Goal: Task Accomplishment & Management: Manage account settings

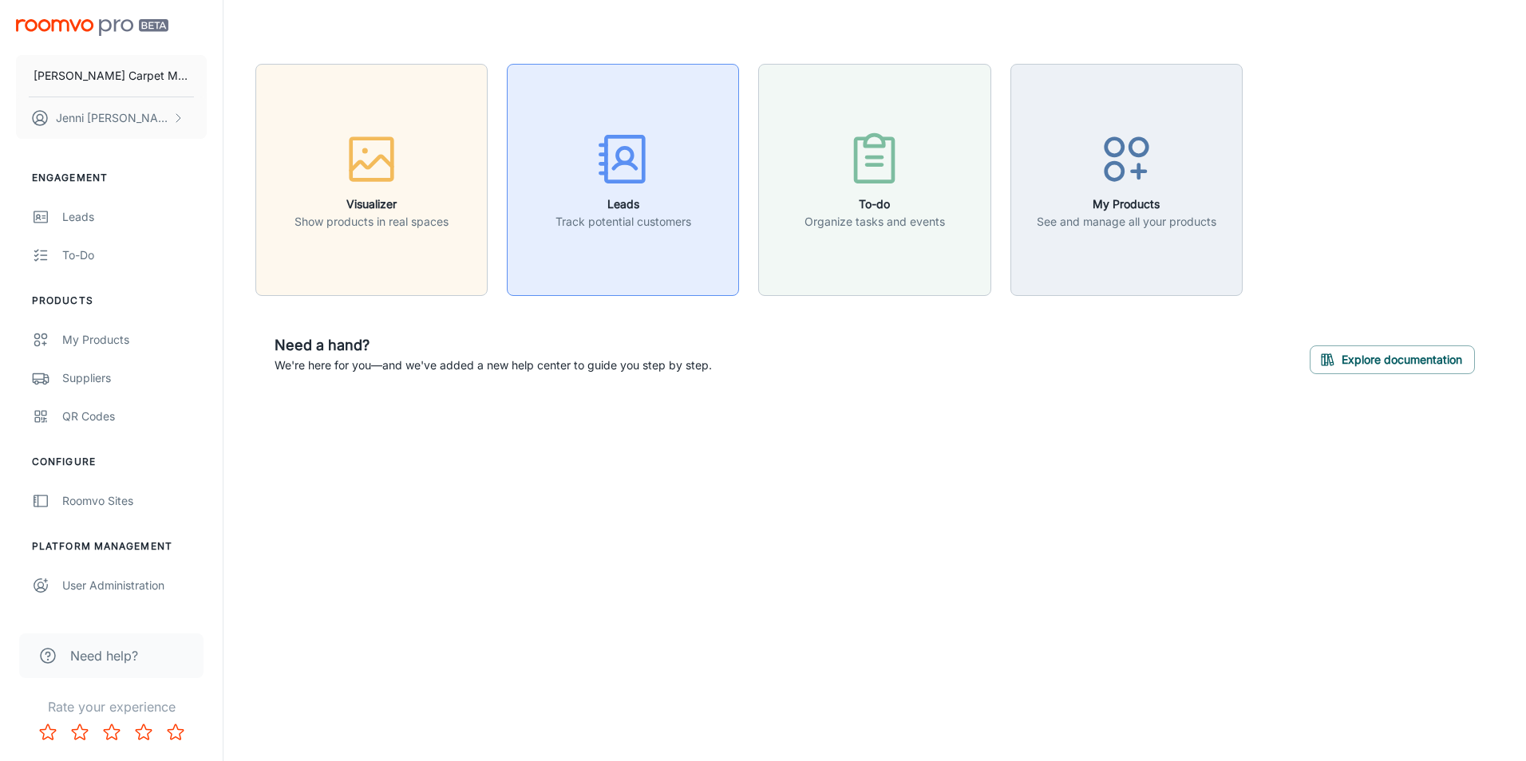
click at [622, 166] on icon "button" at bounding box center [623, 159] width 60 height 60
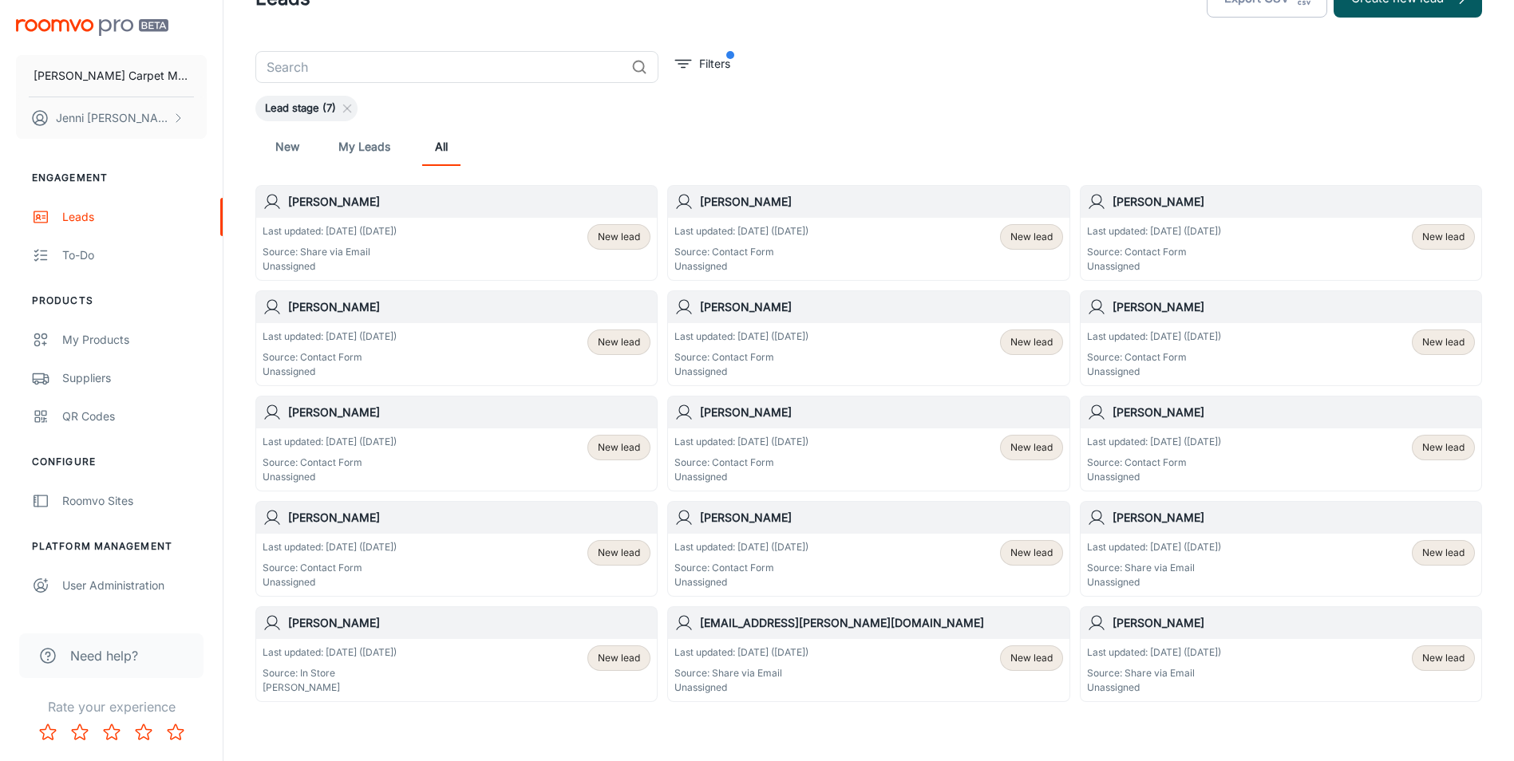
scroll to position [80, 0]
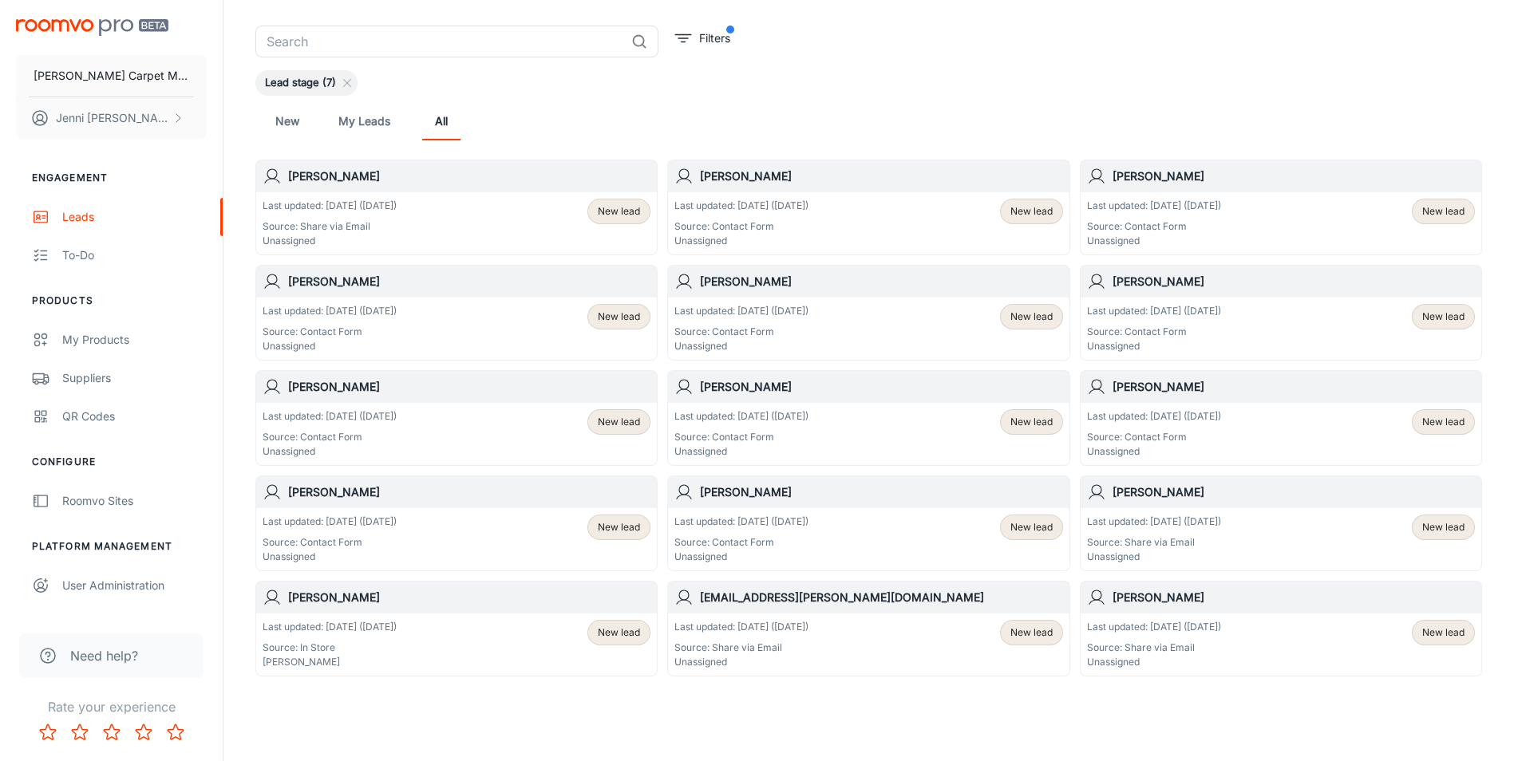
click at [381, 215] on div "Last updated: [DATE] ([DATE]) Source: Share via Email Unassigned" at bounding box center [330, 223] width 134 height 49
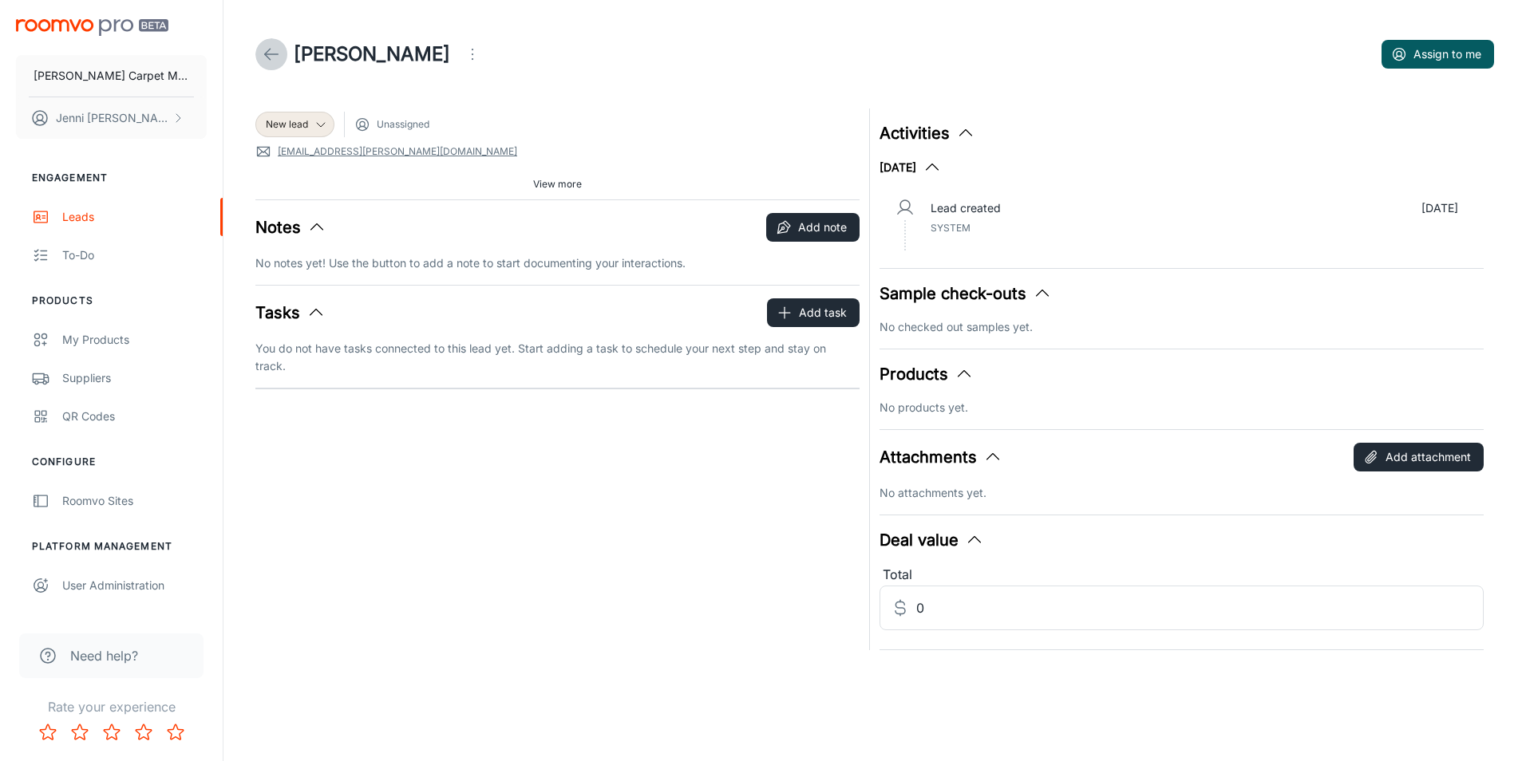
click at [264, 51] on icon at bounding box center [271, 54] width 19 height 19
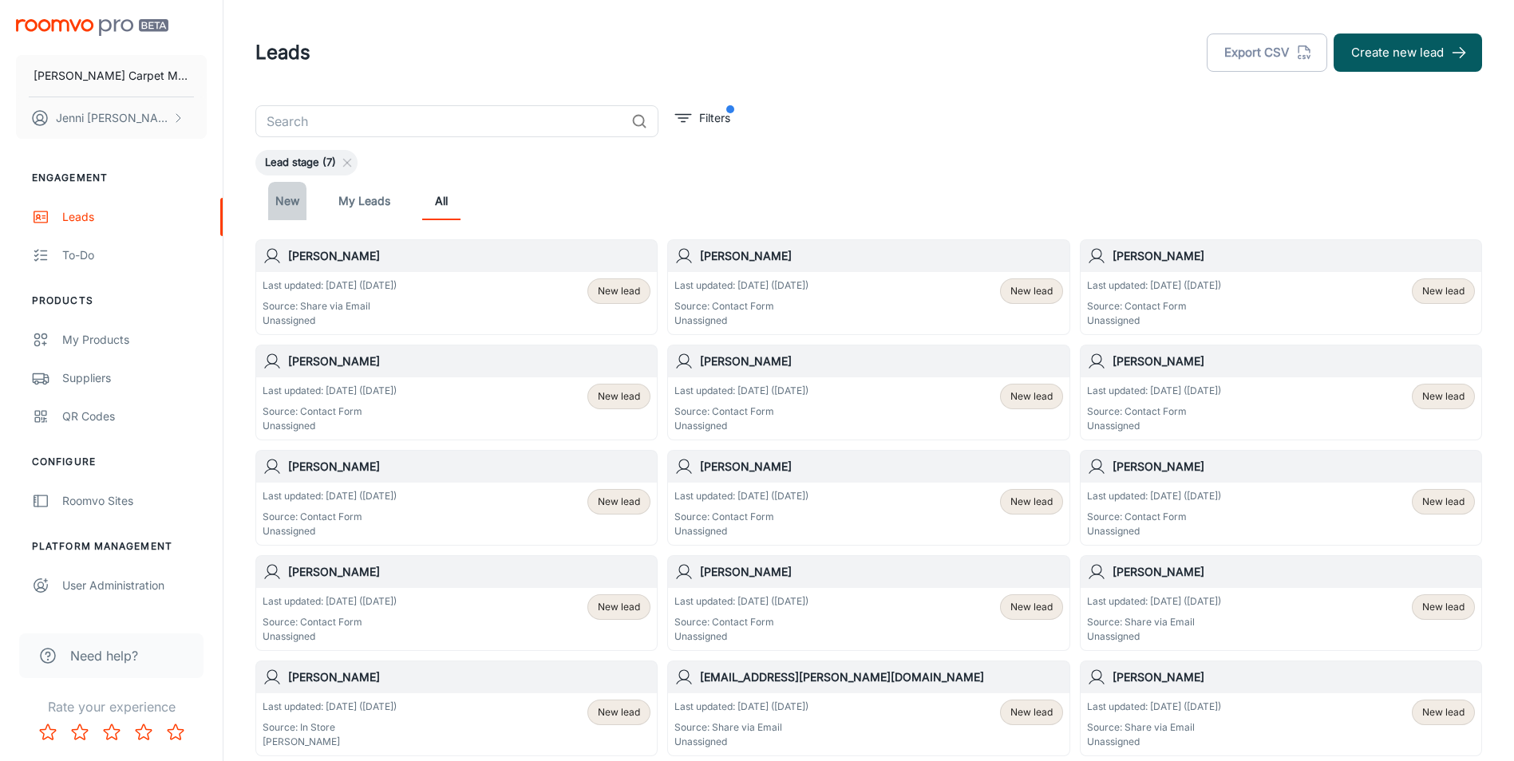
click at [286, 197] on link "New" at bounding box center [287, 201] width 38 height 38
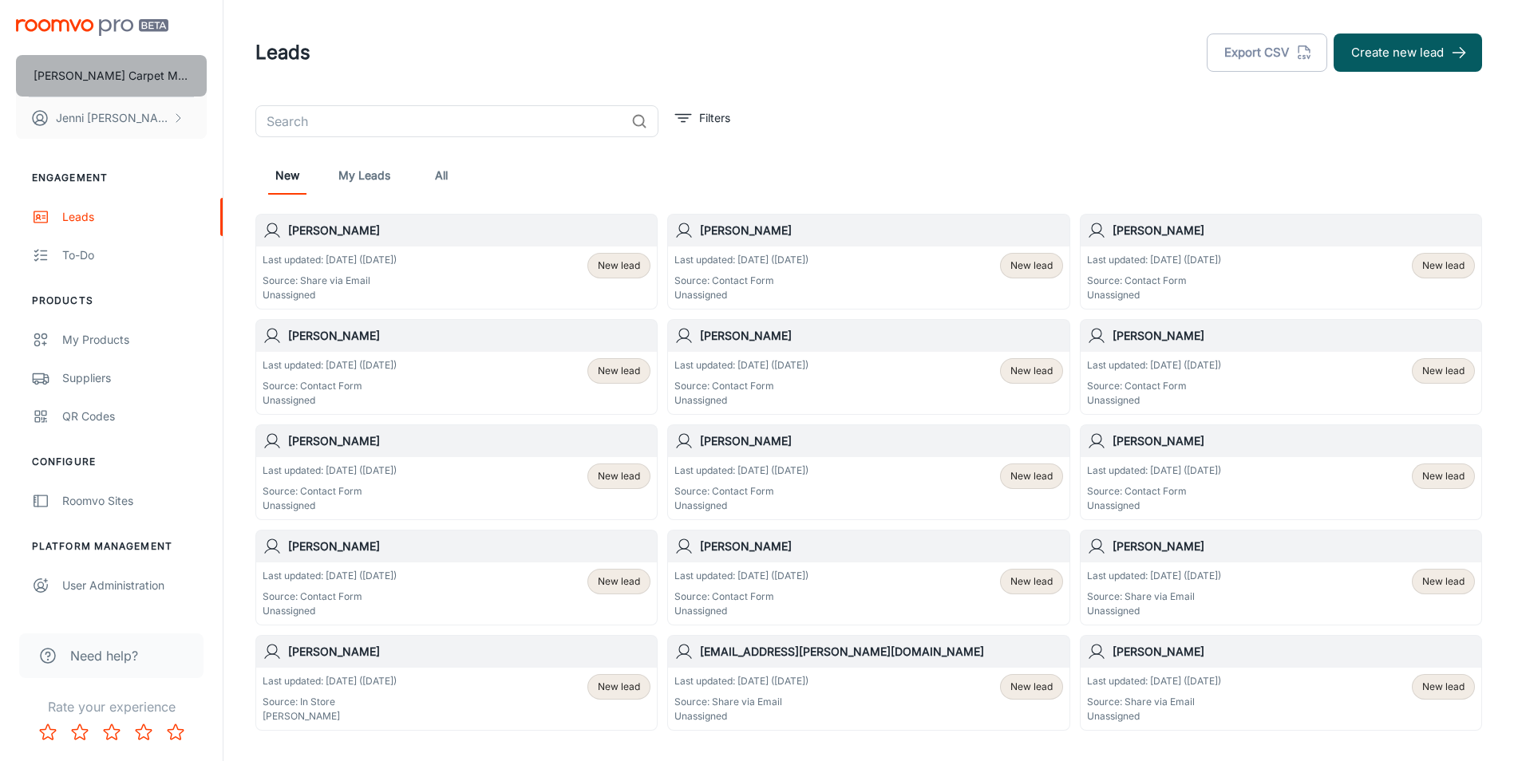
click at [127, 72] on p "[PERSON_NAME] Carpet Mill Outlet" at bounding box center [112, 76] width 156 height 18
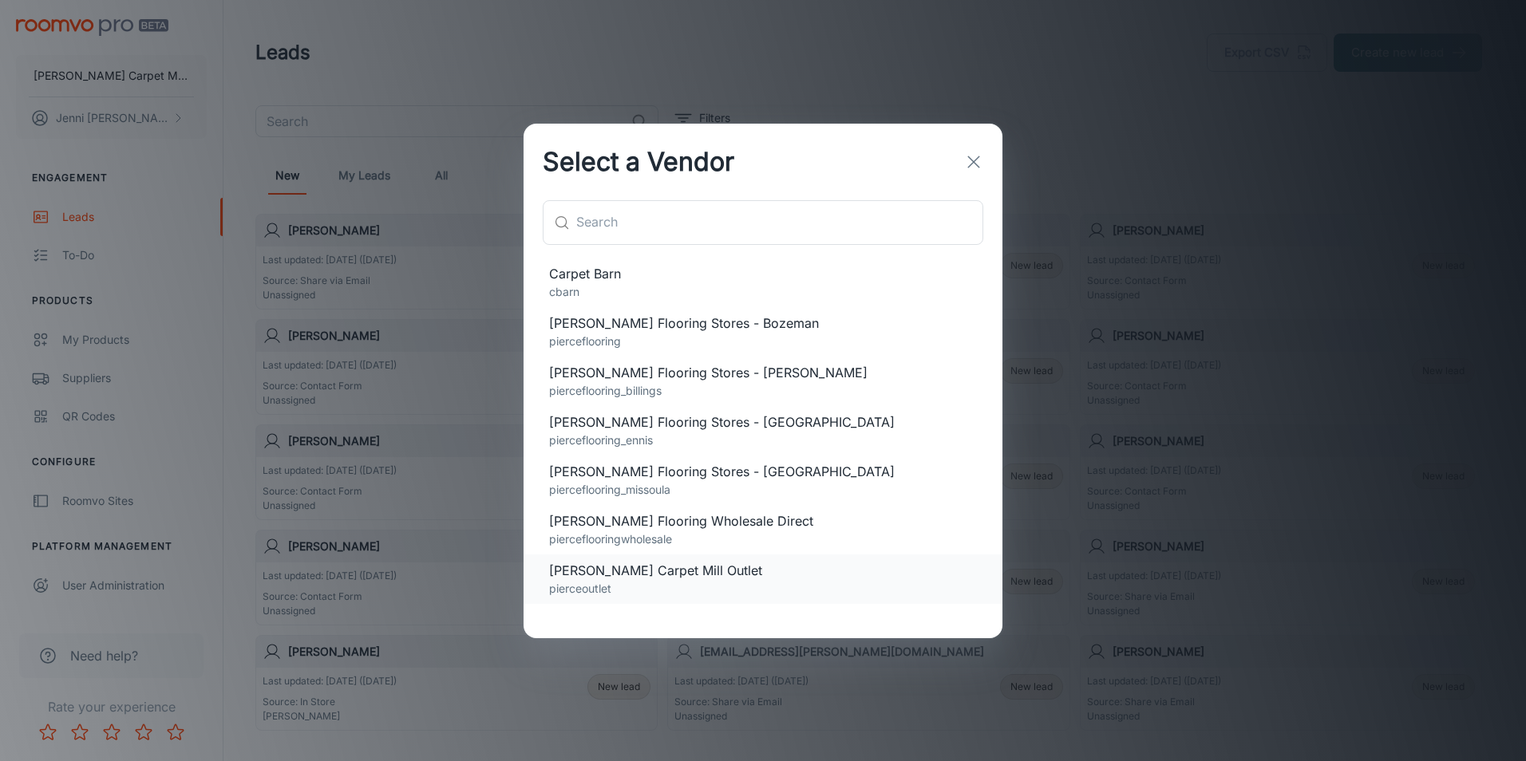
click at [657, 571] on span "[PERSON_NAME] Carpet Mill Outlet" at bounding box center [763, 570] width 428 height 19
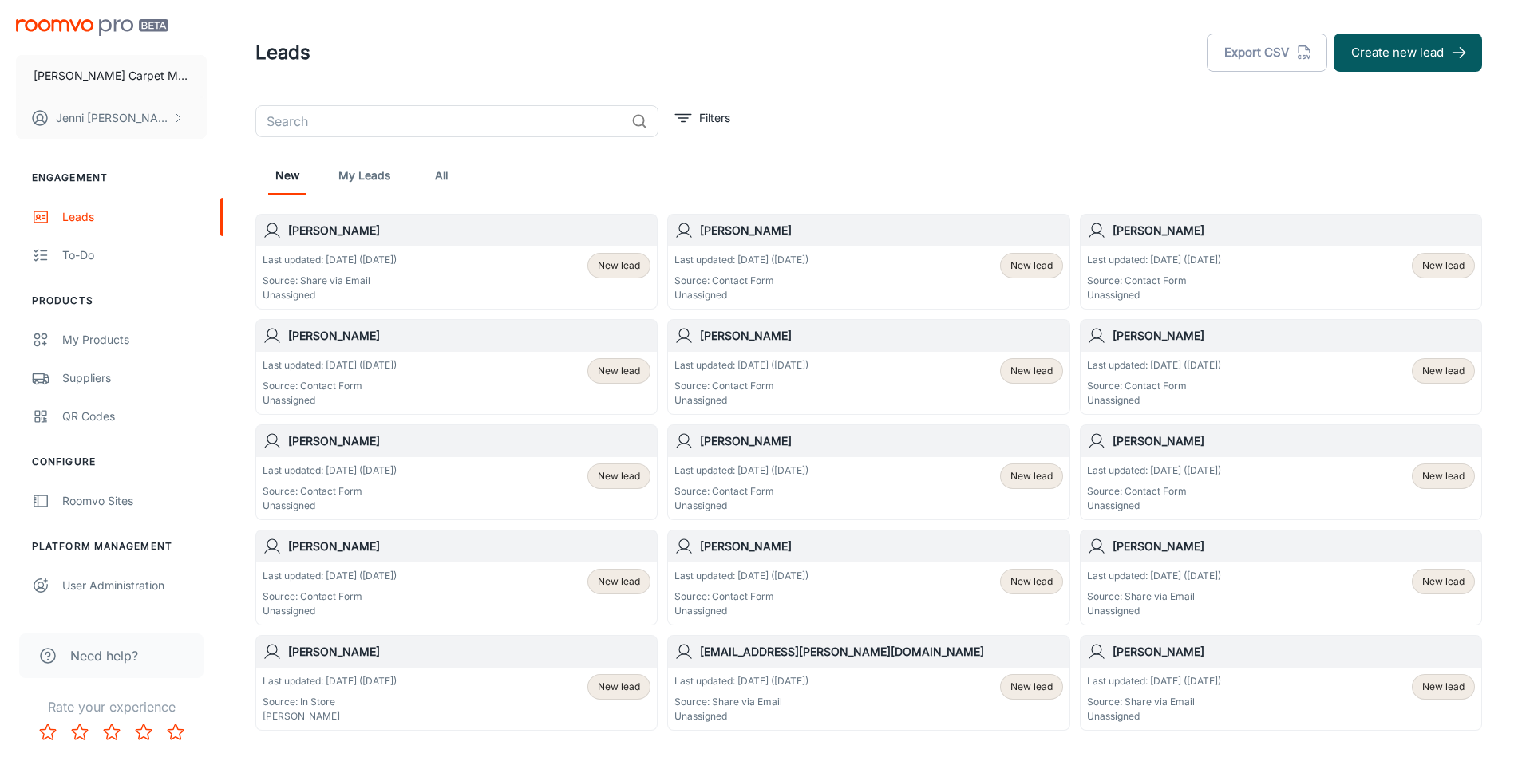
click at [802, 268] on div "Last updated: [DATE] ([DATE]) Source: Contact Form Unassigned" at bounding box center [741, 277] width 134 height 49
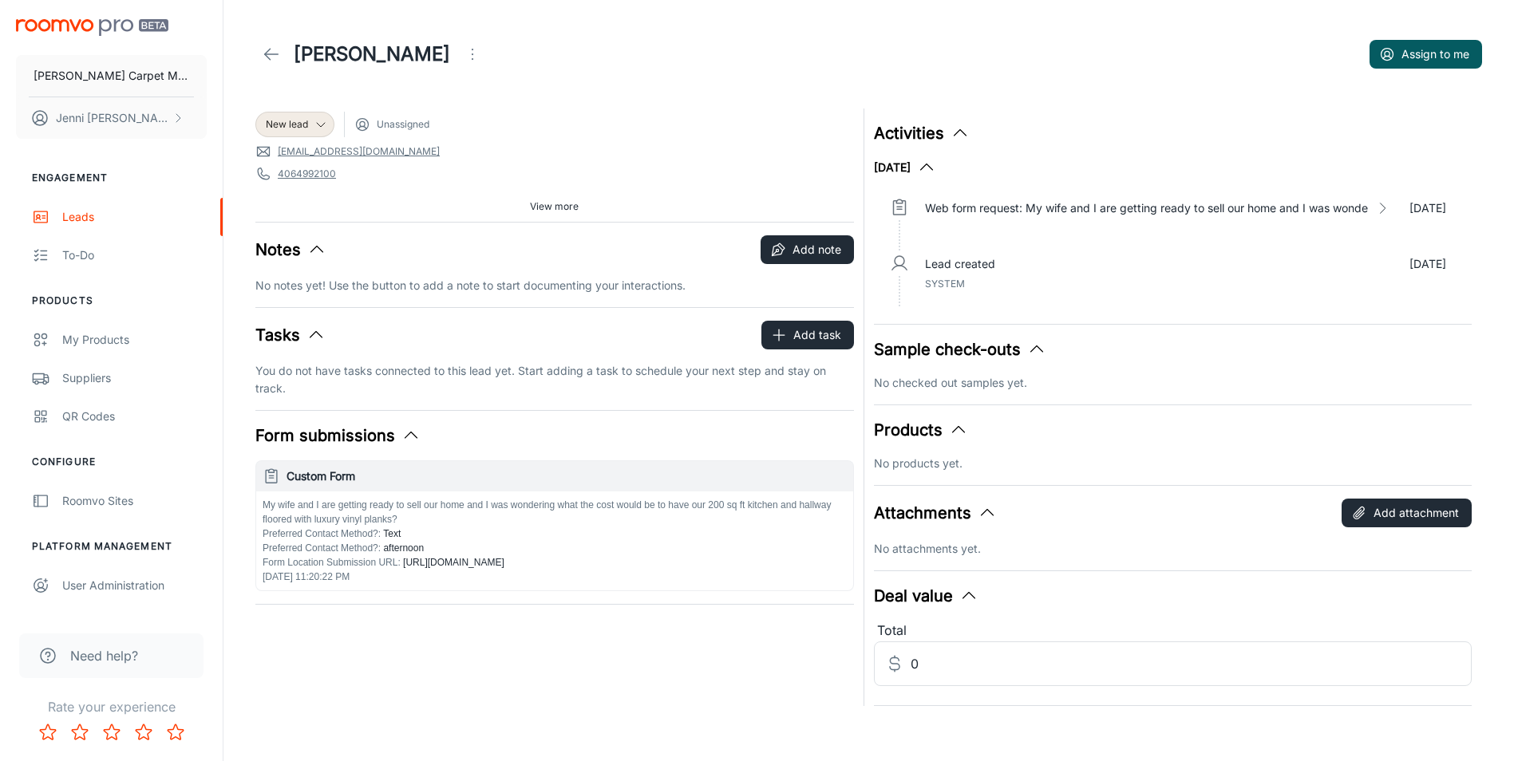
click at [410, 149] on span "[EMAIL_ADDRESS][DOMAIN_NAME]" at bounding box center [554, 152] width 598 height 16
click at [339, 172] on span "4064992100" at bounding box center [554, 174] width 598 height 16
click at [265, 45] on icon at bounding box center [271, 54] width 19 height 19
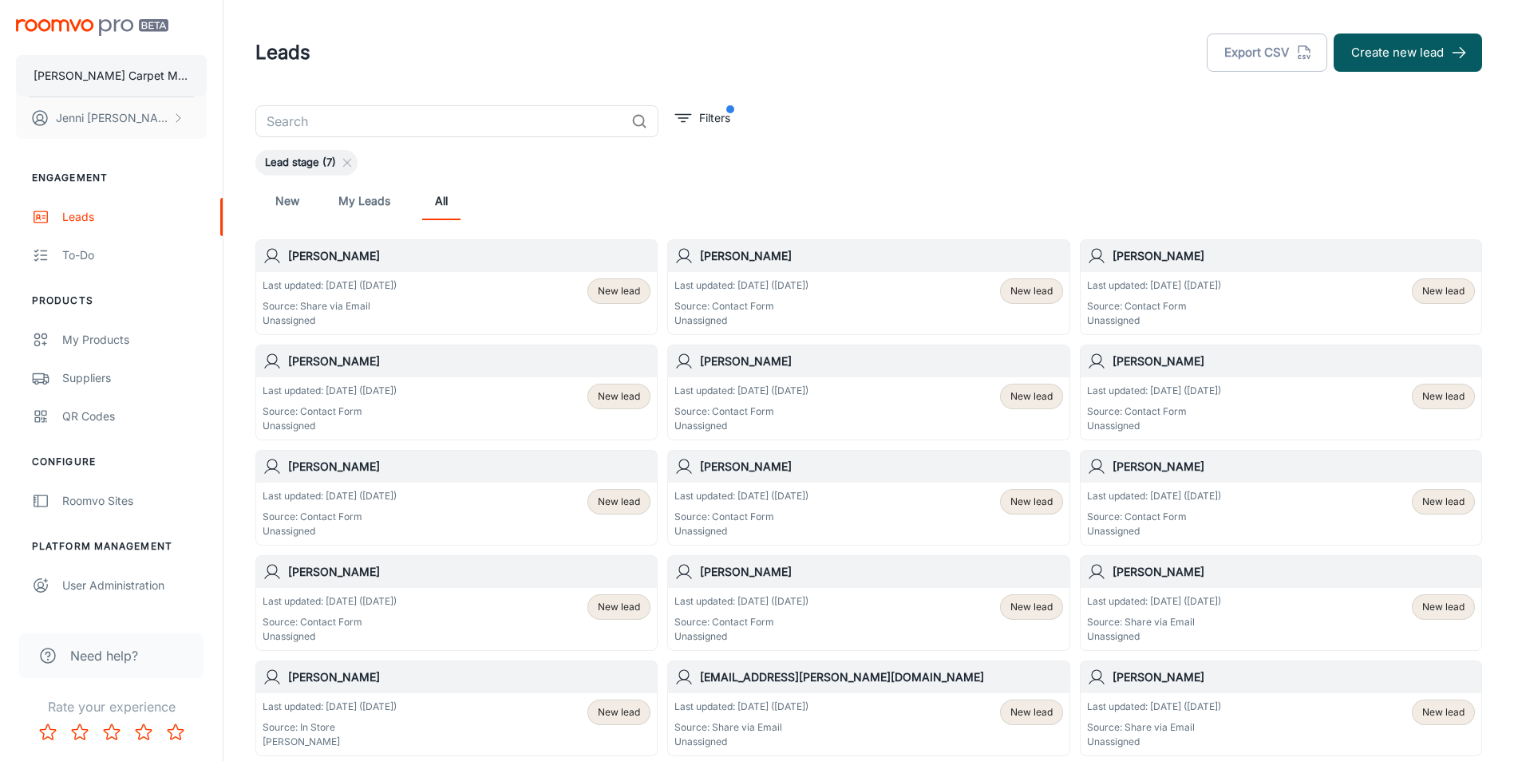
click at [113, 77] on p "[PERSON_NAME] Carpet Mill Outlet" at bounding box center [112, 76] width 156 height 18
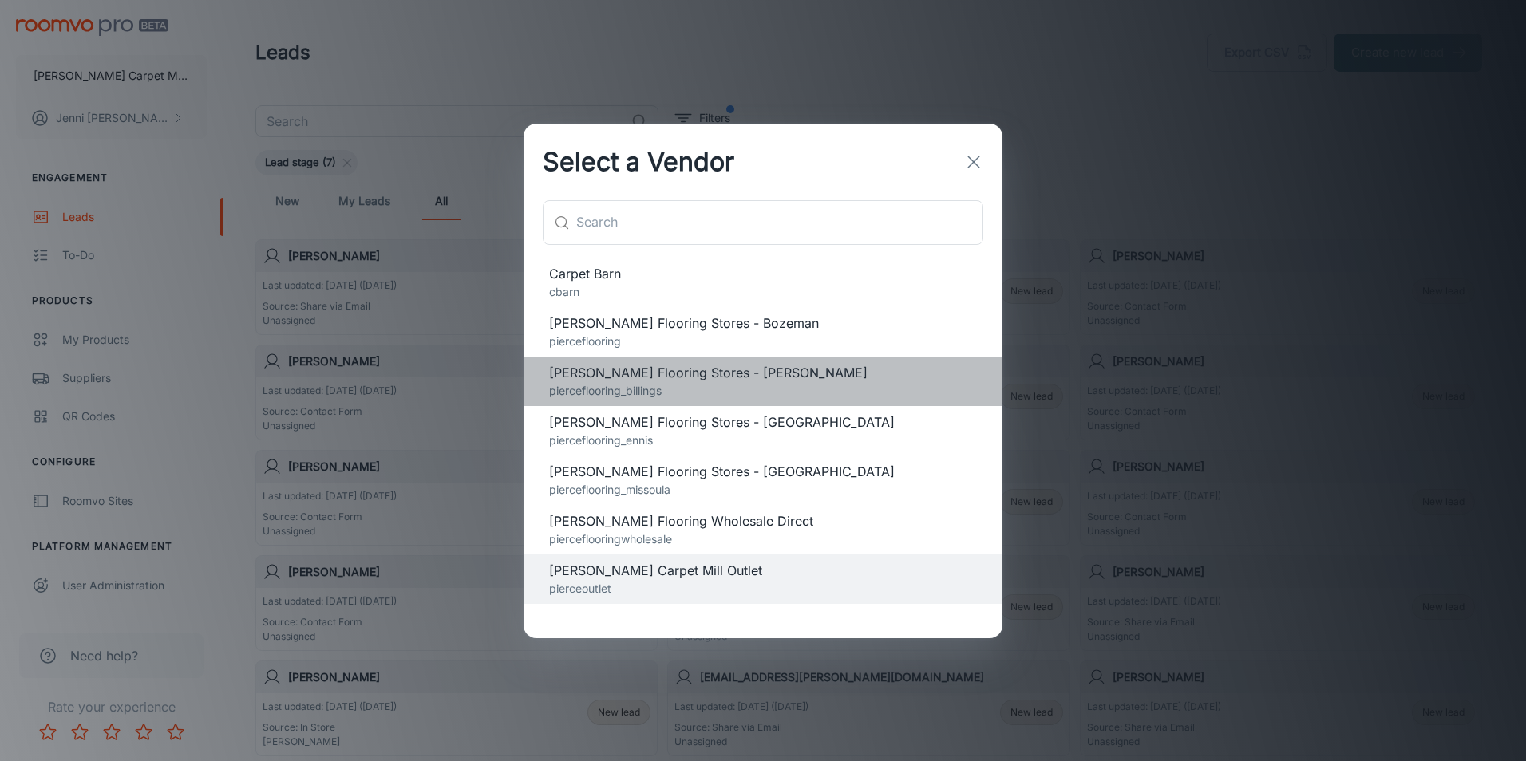
click at [602, 370] on span "[PERSON_NAME] Flooring Stores - [PERSON_NAME]" at bounding box center [763, 372] width 428 height 19
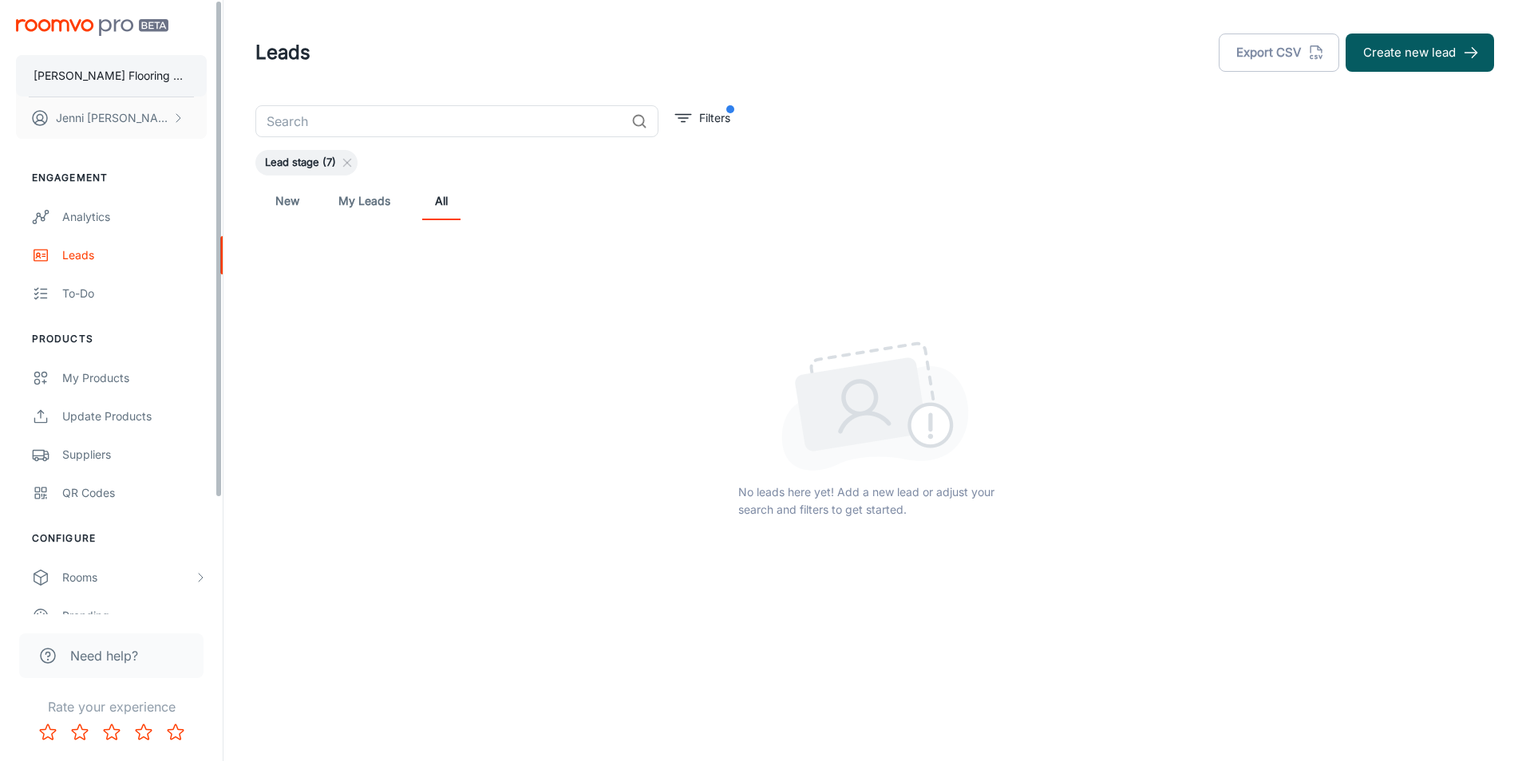
click at [148, 75] on p "[PERSON_NAME] Flooring Stores - [PERSON_NAME]" at bounding box center [112, 76] width 156 height 18
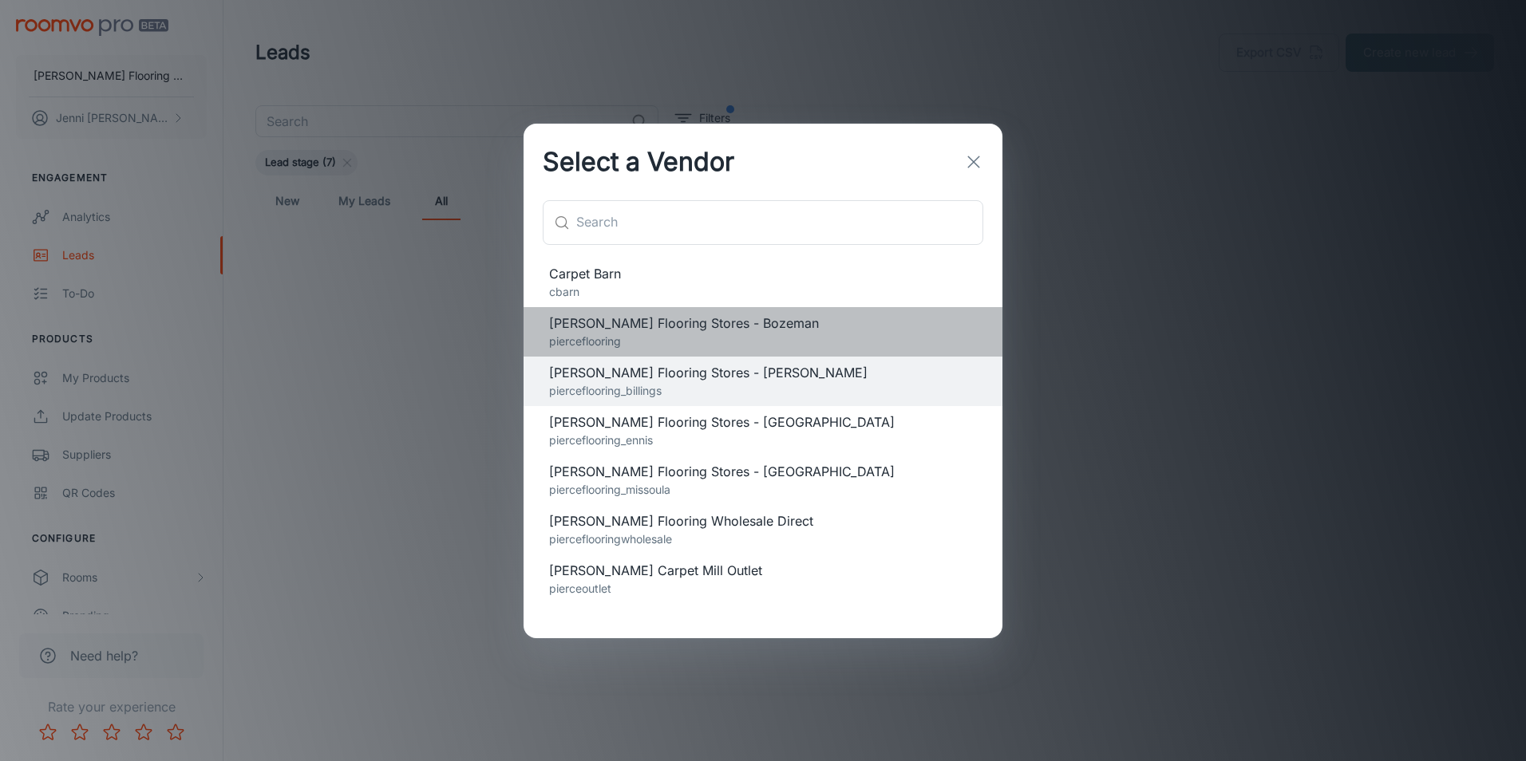
click at [626, 328] on span "[PERSON_NAME] Flooring Stores - Bozeman" at bounding box center [763, 323] width 428 height 19
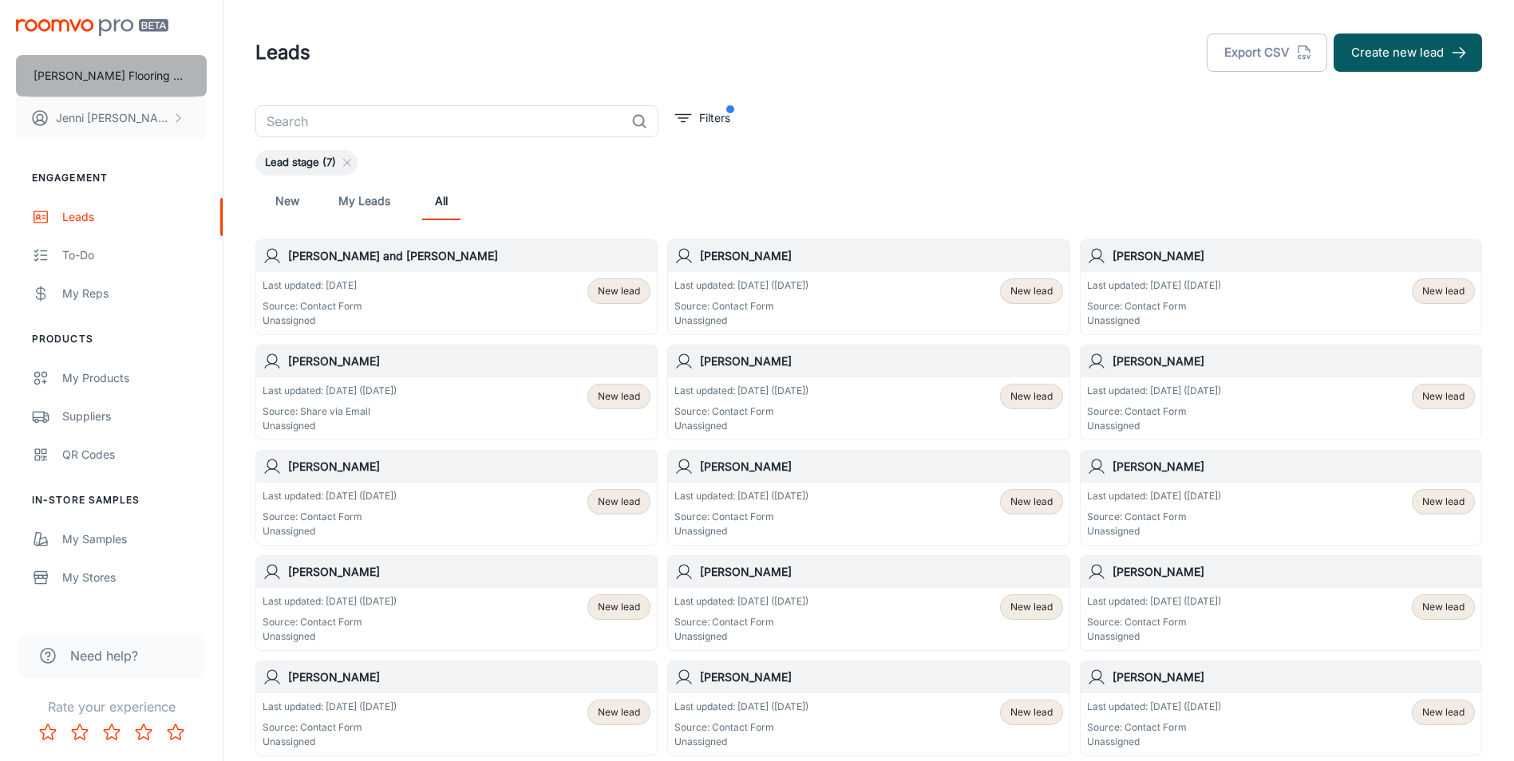
click at [118, 69] on p "[PERSON_NAME] Flooring Stores - Bozeman" at bounding box center [112, 76] width 156 height 18
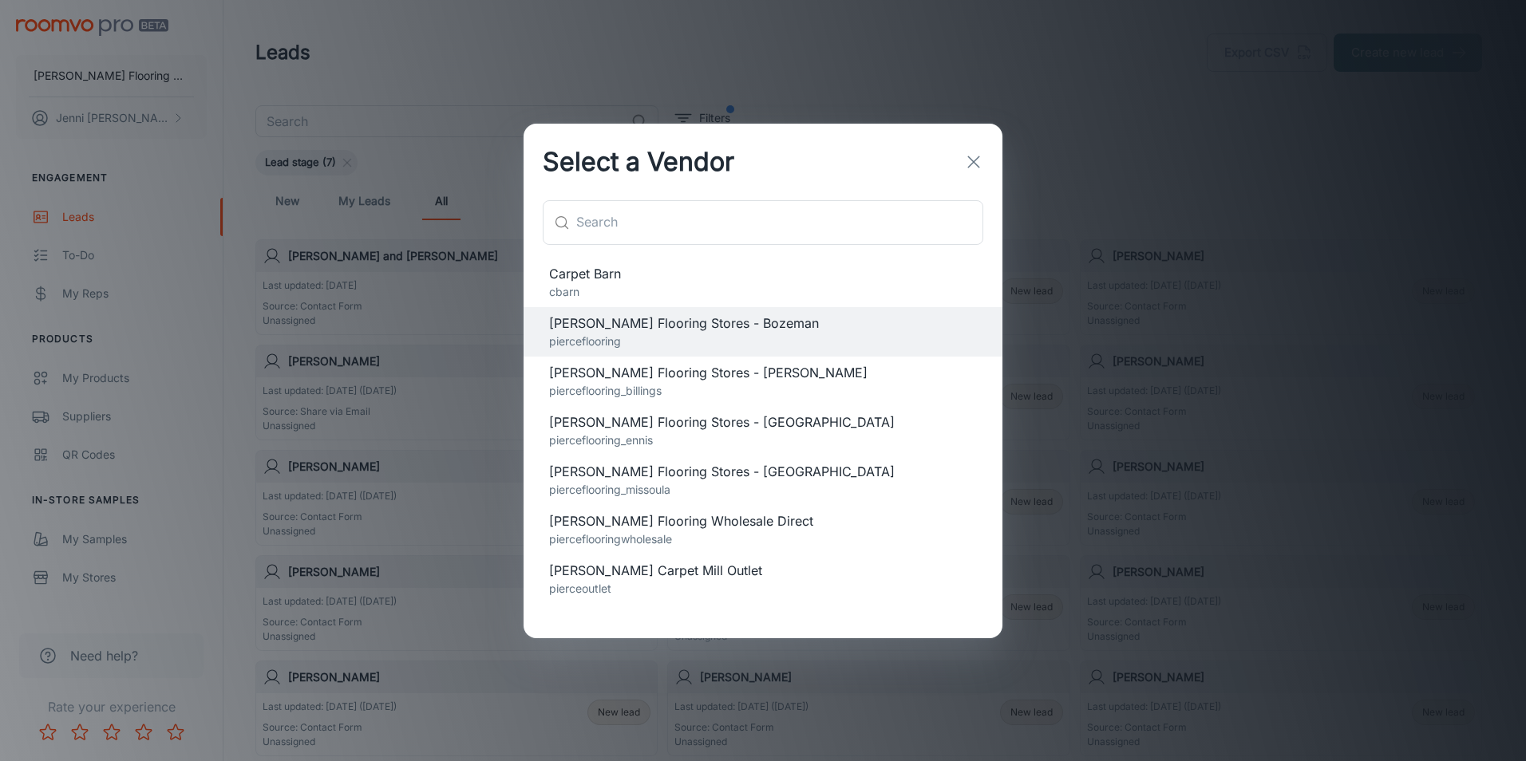
click at [610, 479] on span "[PERSON_NAME] Flooring Stores - [GEOGRAPHIC_DATA]" at bounding box center [763, 471] width 428 height 19
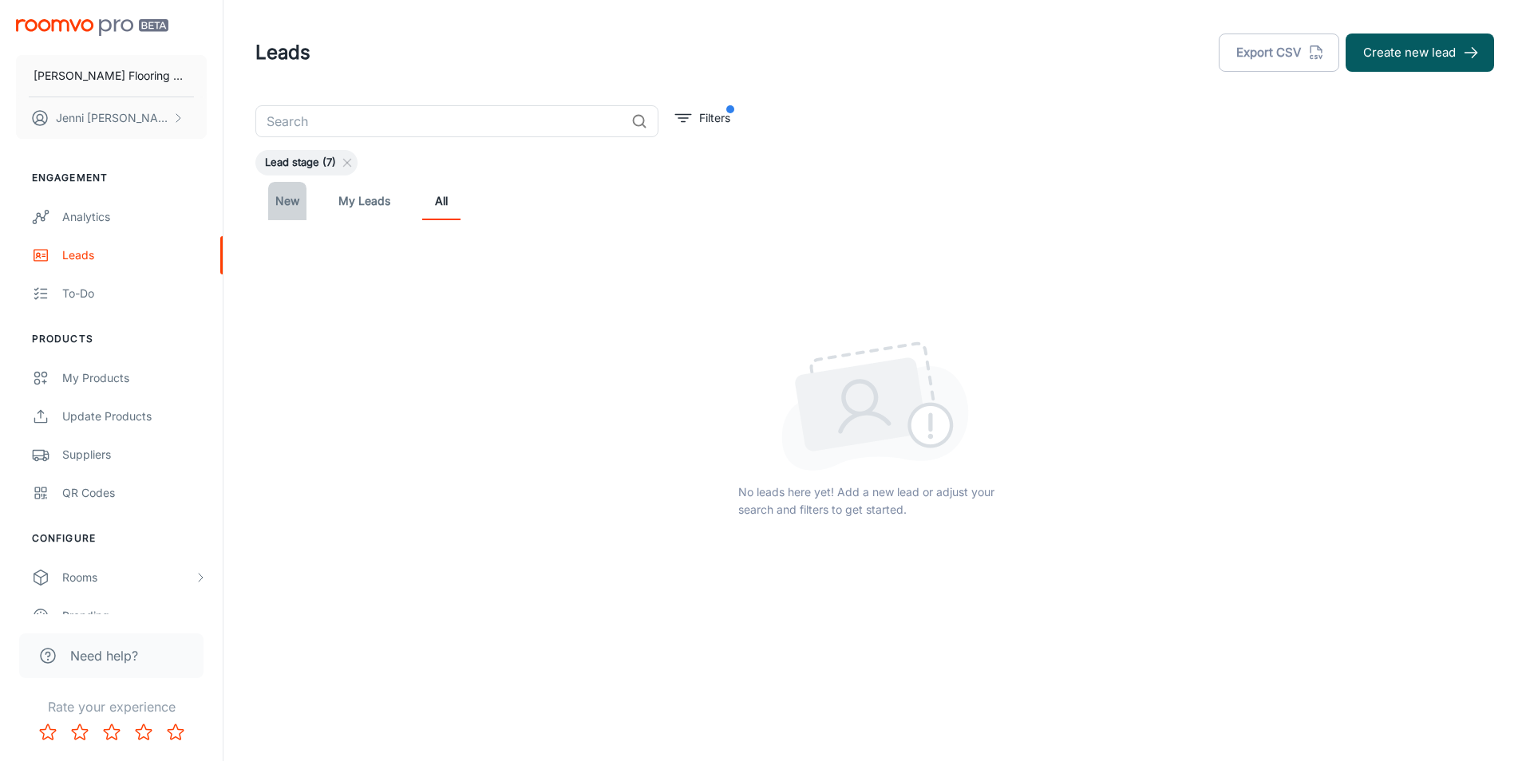
click at [298, 199] on link "New" at bounding box center [287, 201] width 38 height 38
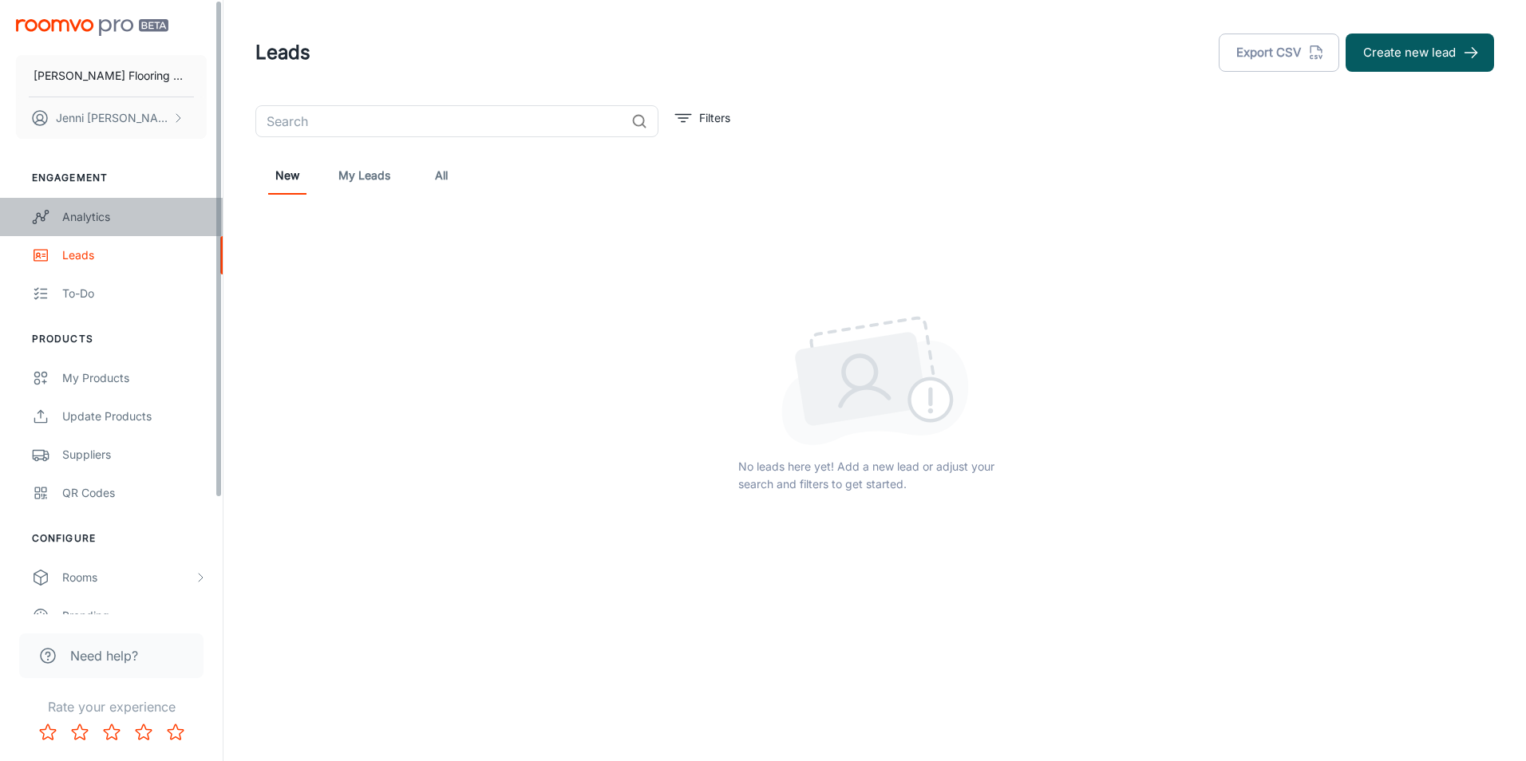
click at [97, 218] on div "Analytics" at bounding box center [134, 217] width 144 height 18
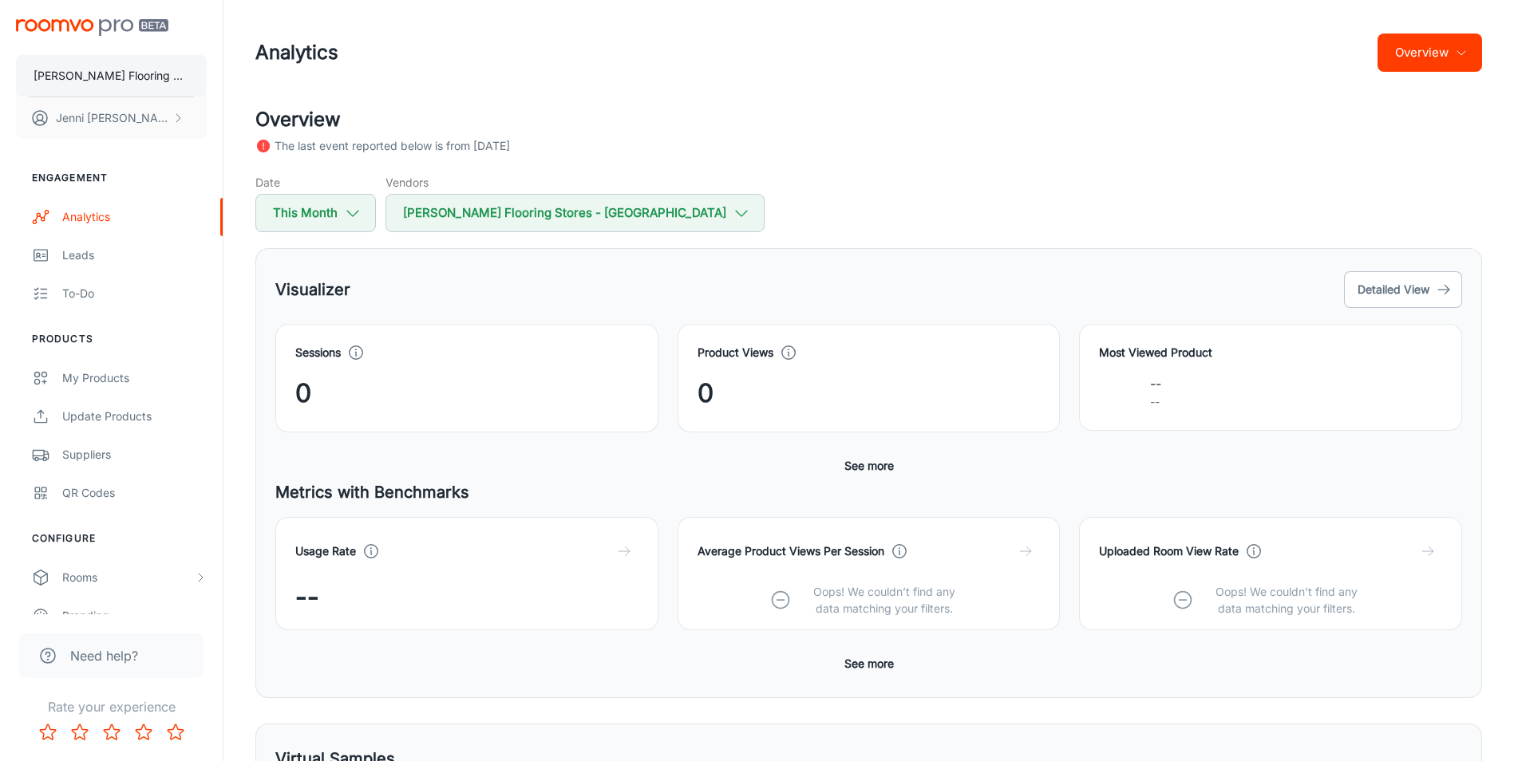
click at [168, 77] on p "[PERSON_NAME] Flooring Stores - [GEOGRAPHIC_DATA]" at bounding box center [112, 76] width 156 height 18
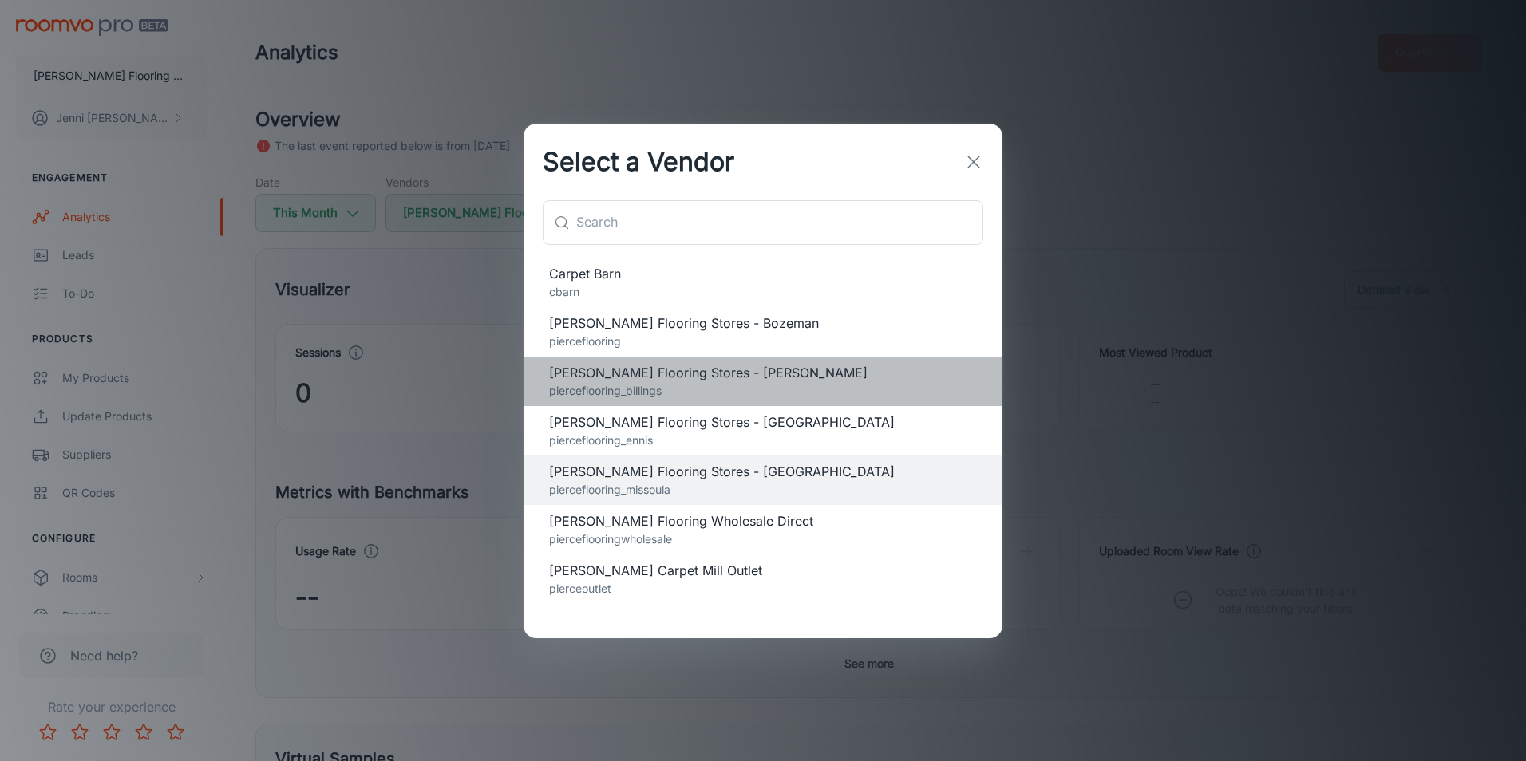
click at [614, 371] on span "[PERSON_NAME] Flooring Stores - [PERSON_NAME]" at bounding box center [763, 372] width 428 height 19
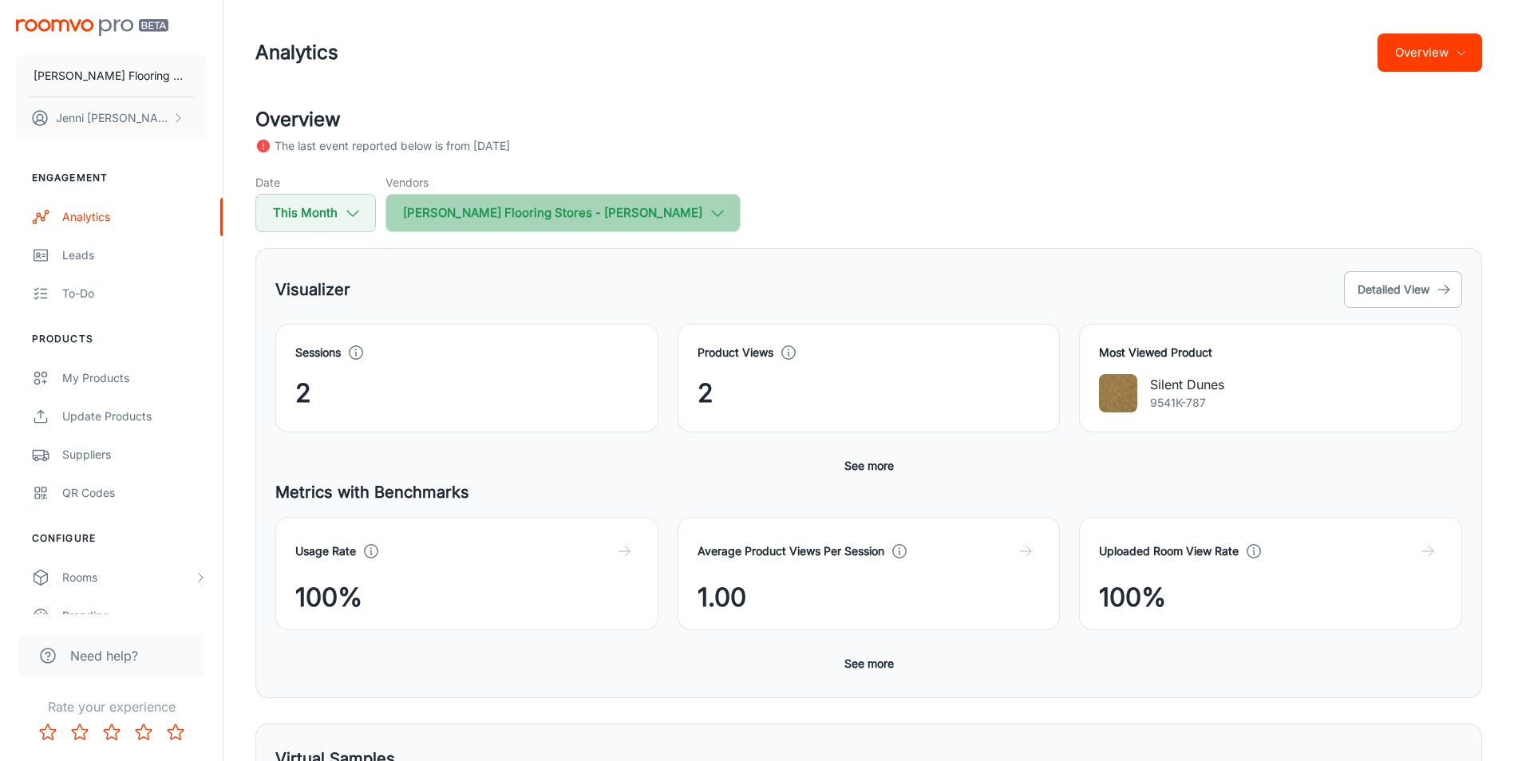
click at [712, 211] on polyline "button" at bounding box center [717, 214] width 11 height 6
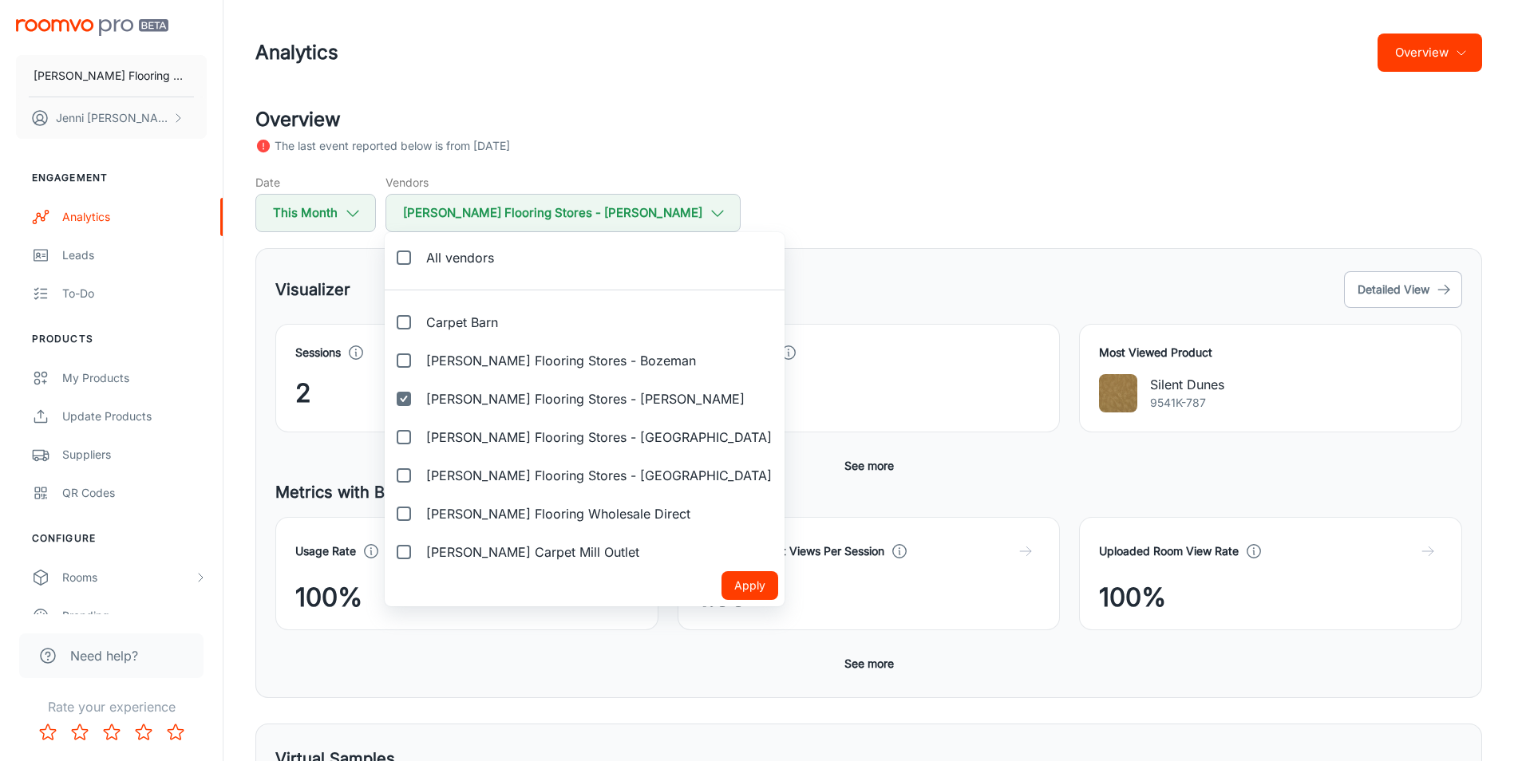
click at [750, 278] on div at bounding box center [763, 380] width 1526 height 761
